Goal: Information Seeking & Learning: Compare options

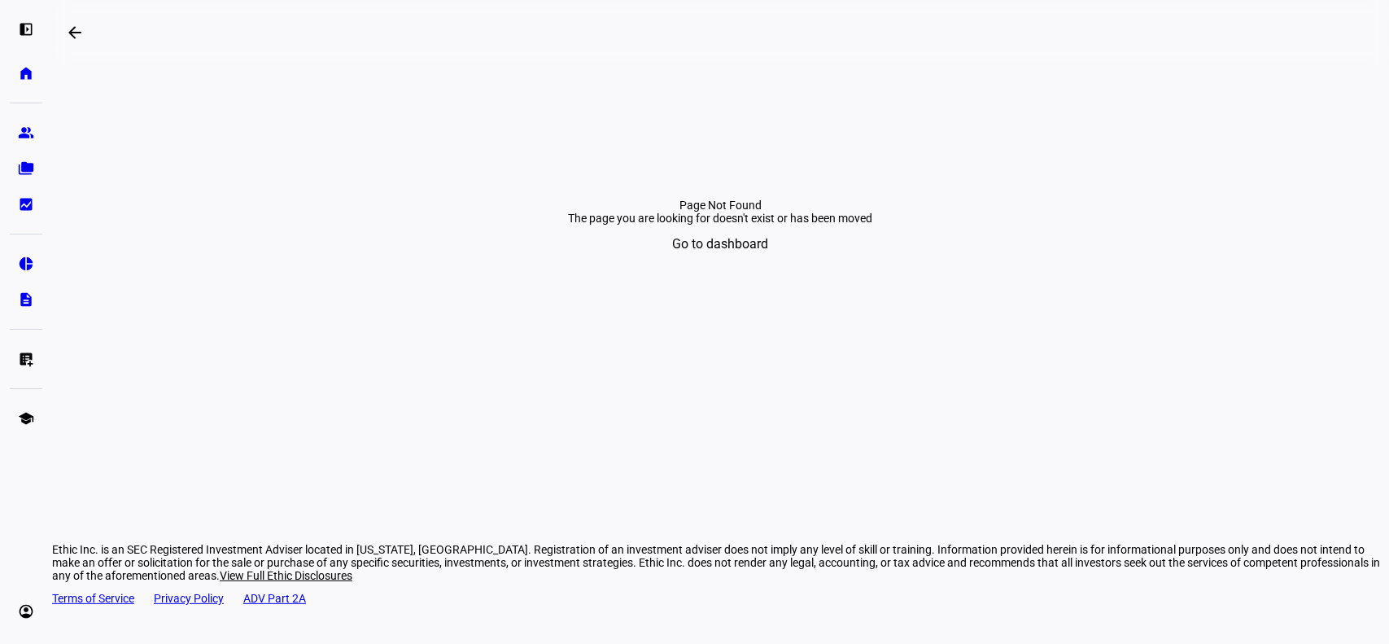
click at [733, 264] on span "Go to dashboard" at bounding box center [721, 244] width 96 height 39
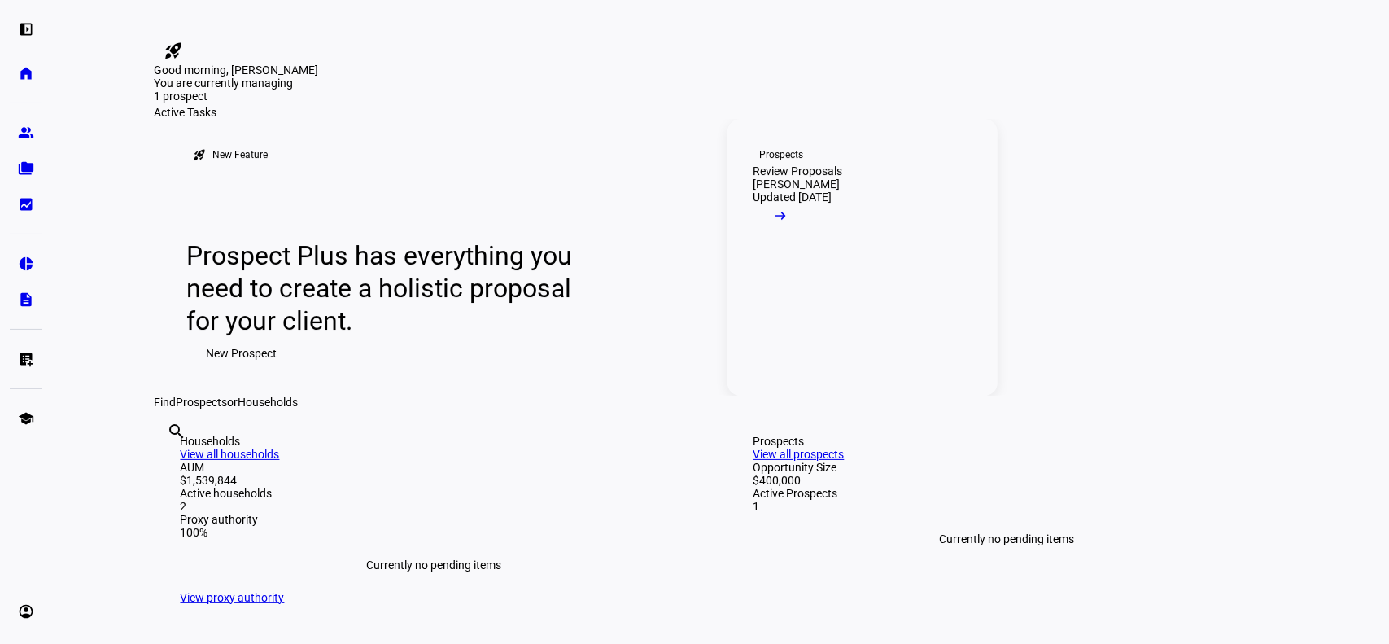
drag, startPoint x: 221, startPoint y: 479, endPoint x: 886, endPoint y: 511, distance: 665.0
click at [873, 396] on div "rocket_launch New Feature Prospect Plus has everything you need to create a hol…" at bounding box center [580, 257] width 850 height 277
drag, startPoint x: 943, startPoint y: 481, endPoint x: 943, endPoint y: 492, distance: 10.6
click at [790, 224] on mat-icon "arrow_right_alt" at bounding box center [781, 216] width 16 height 16
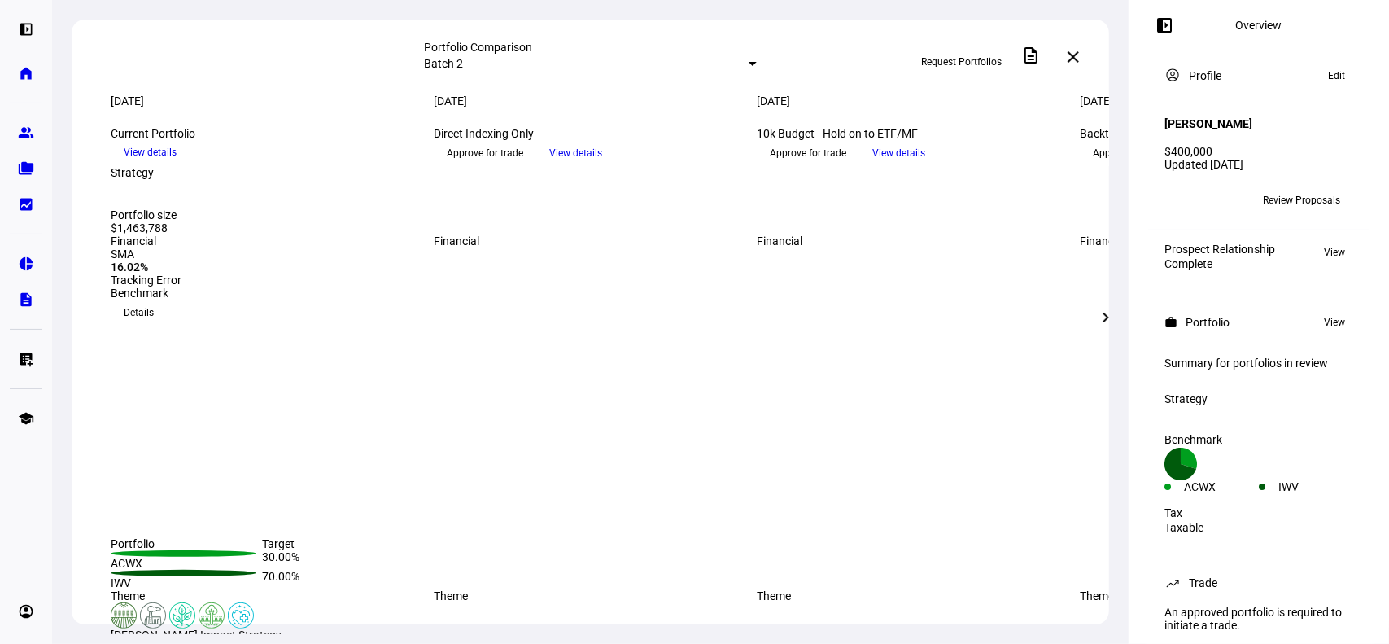
click at [463, 59] on mat-select-trigger "Batch 2" at bounding box center [443, 63] width 39 height 13
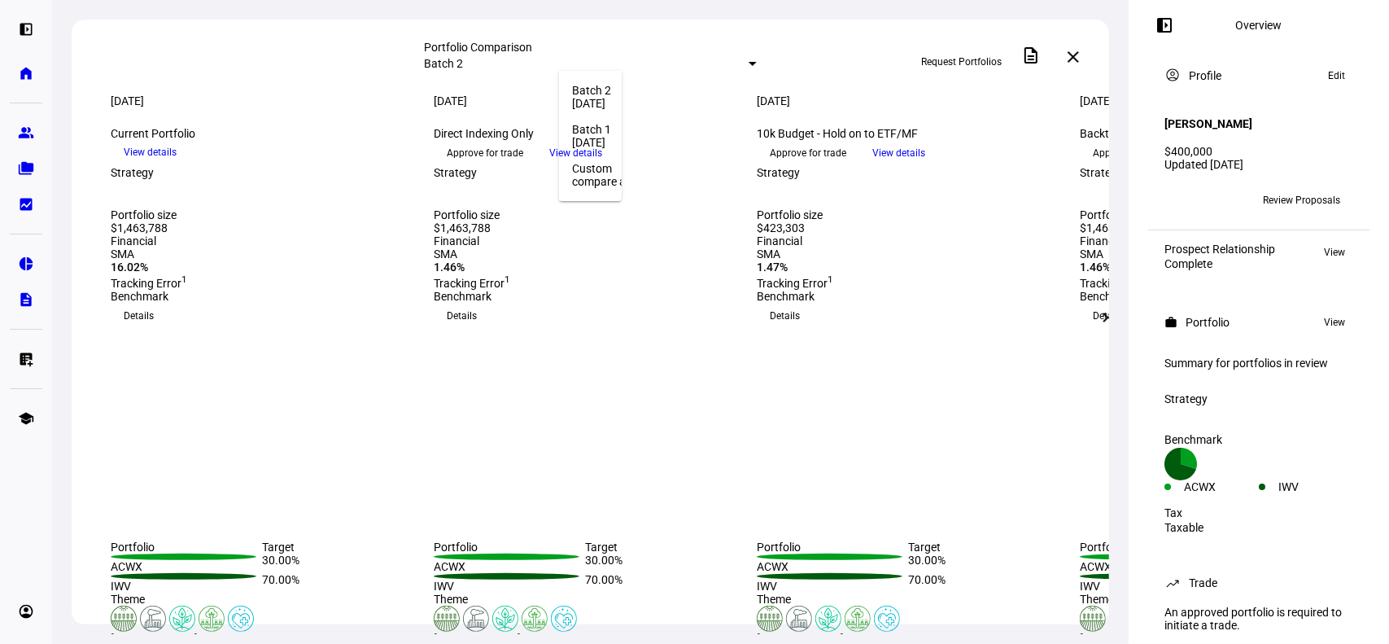
click at [624, 97] on div "Batch 2" at bounding box center [714, 90] width 285 height 13
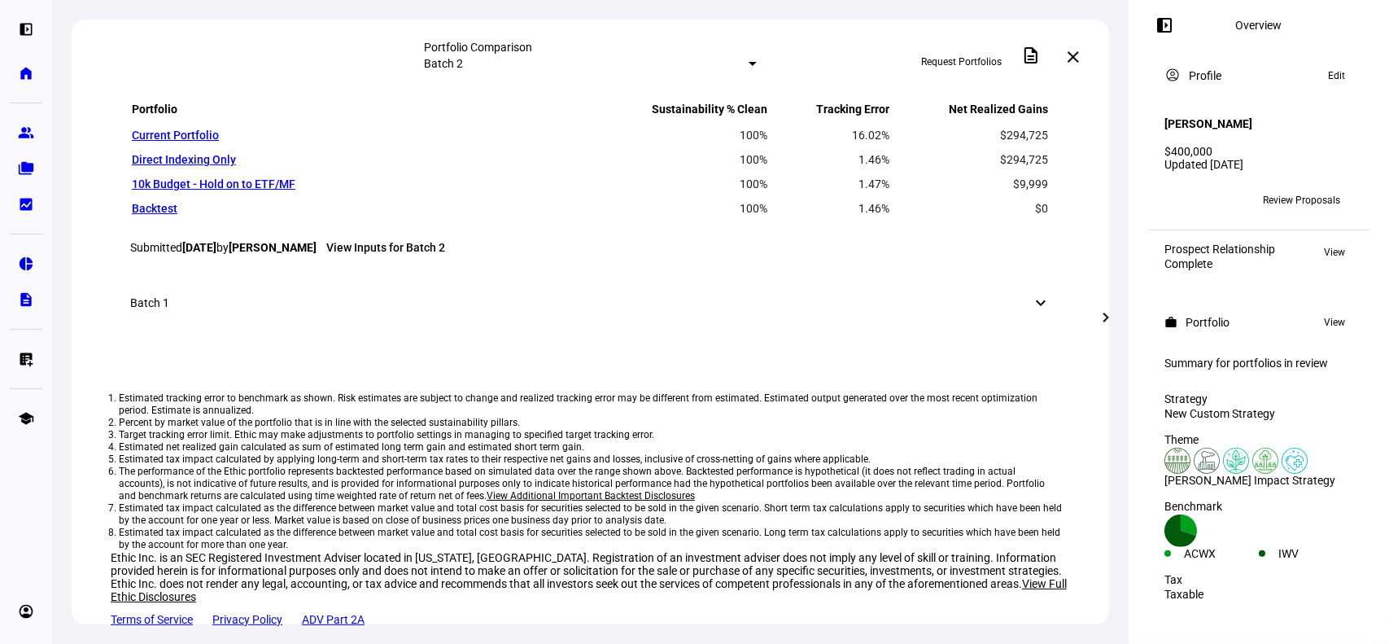
scroll to position [1302, 0]
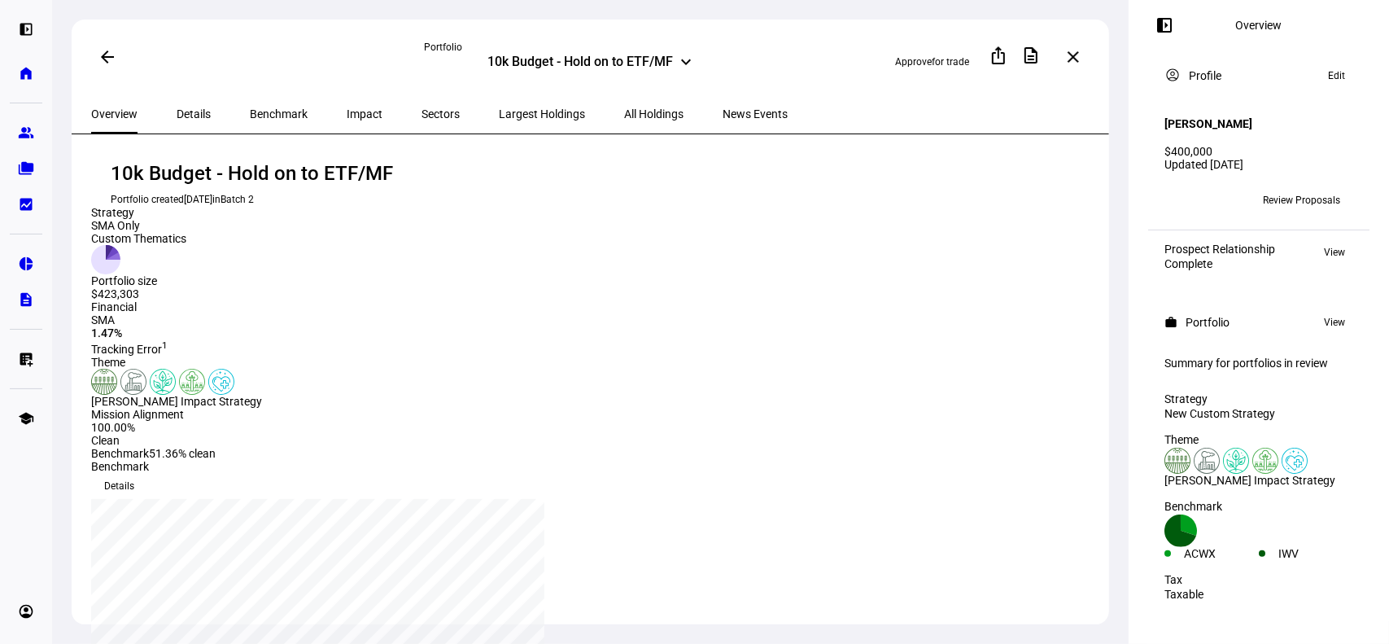
click at [545, 58] on div "10k Budget - Hold on to ETF/MF" at bounding box center [581, 64] width 186 height 20
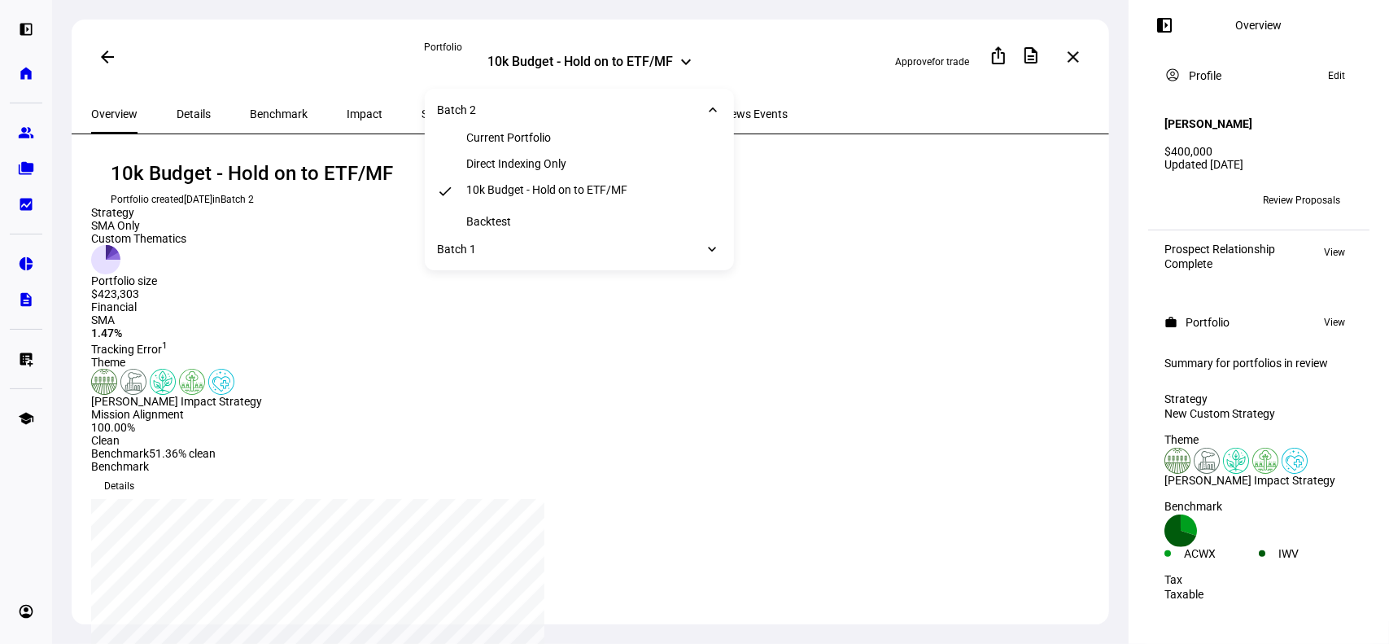
click at [539, 177] on div "Direct Indexing Only" at bounding box center [579, 164] width 309 height 26
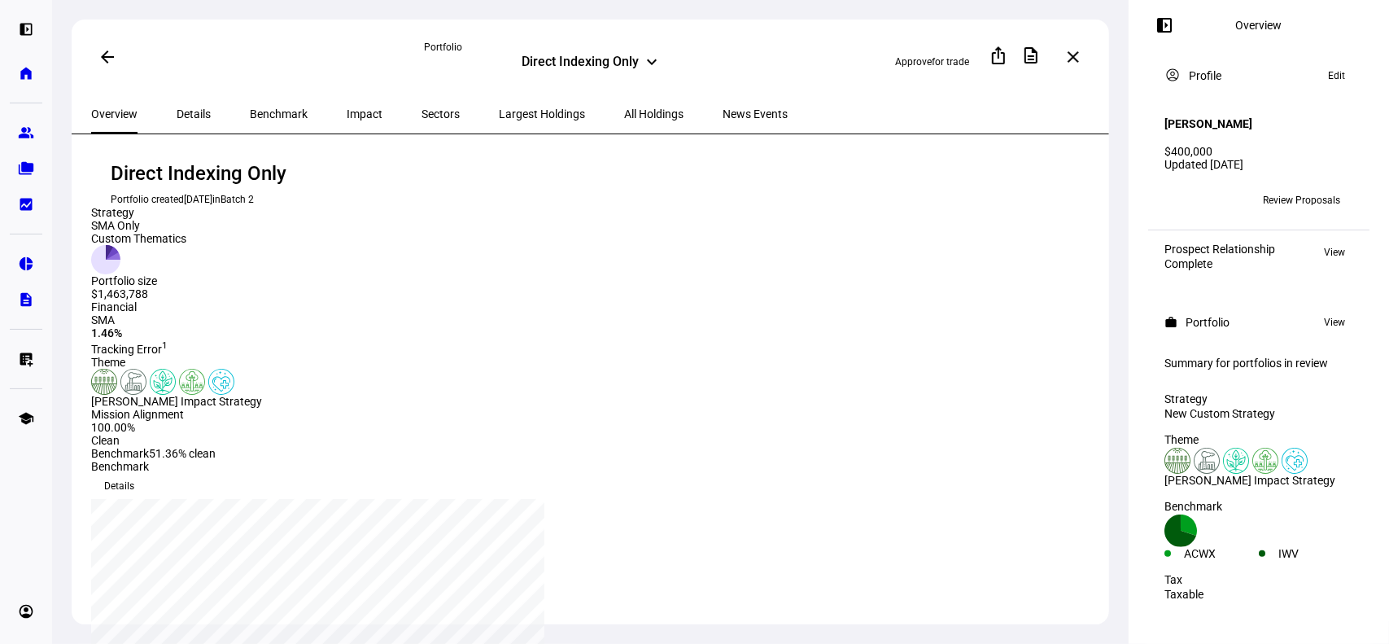
click at [584, 59] on div "Direct Indexing Only" at bounding box center [581, 64] width 117 height 20
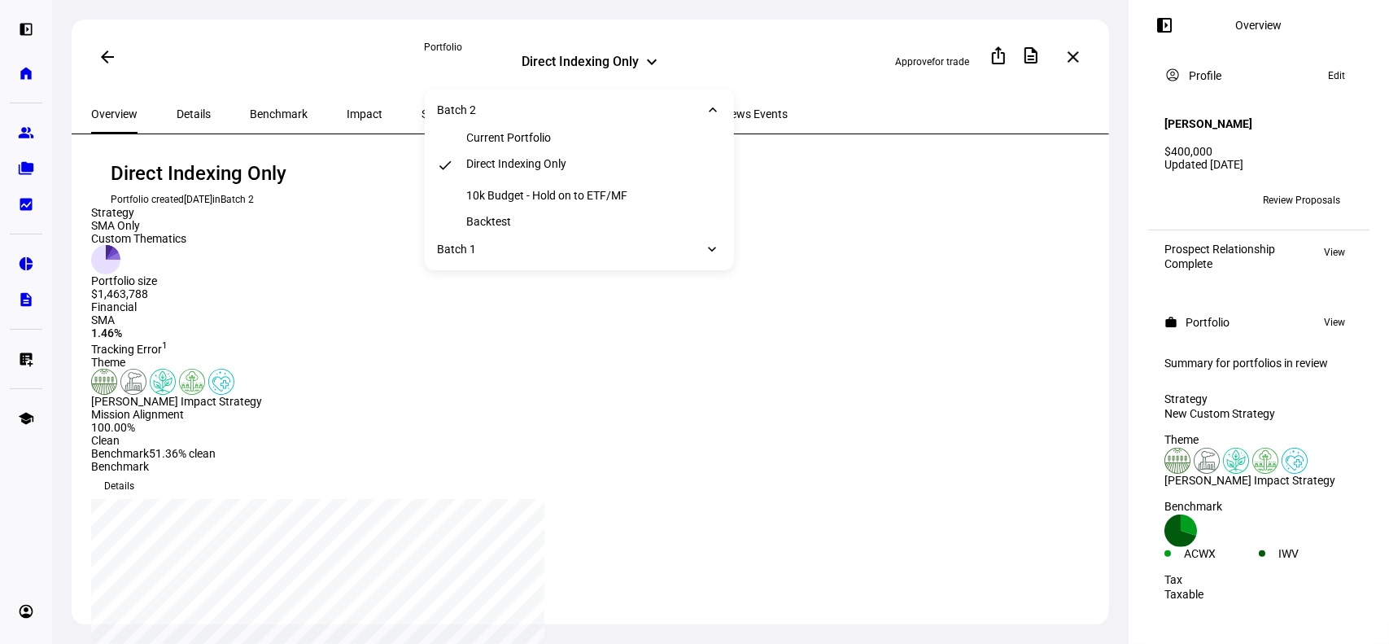
click at [510, 144] on div "Current Portfolio" at bounding box center [509, 137] width 85 height 13
